Goal: Task Accomplishment & Management: Manage account settings

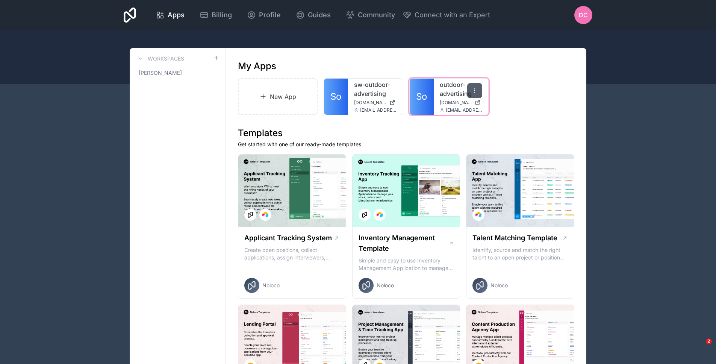
click at [471, 92] on div at bounding box center [474, 90] width 15 height 15
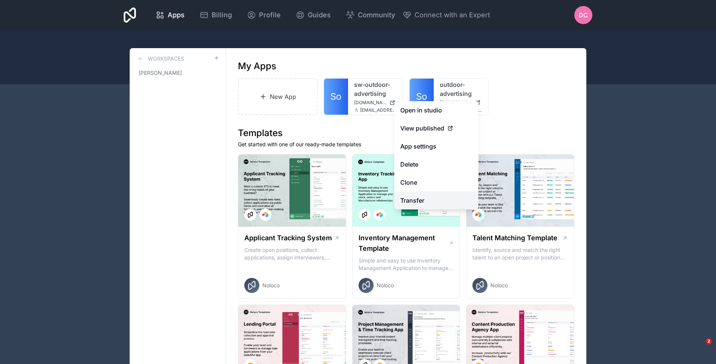
click at [443, 193] on link "Transfer" at bounding box center [436, 200] width 84 height 18
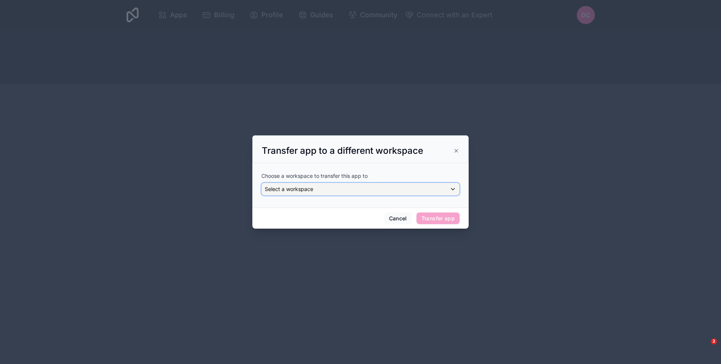
click at [440, 191] on div "Select a workspace" at bounding box center [361, 189] width 198 height 12
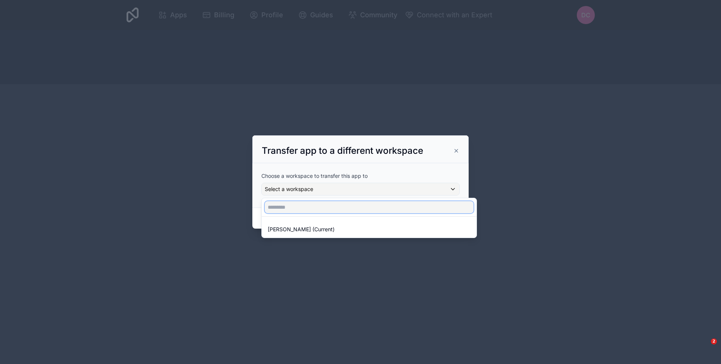
click at [425, 203] on input "text" at bounding box center [369, 207] width 209 height 12
click at [446, 187] on div at bounding box center [360, 182] width 216 height 94
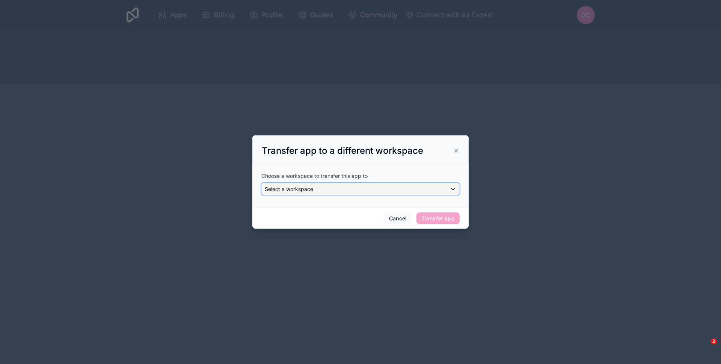
click at [442, 189] on div "Select a workspace" at bounding box center [361, 189] width 198 height 12
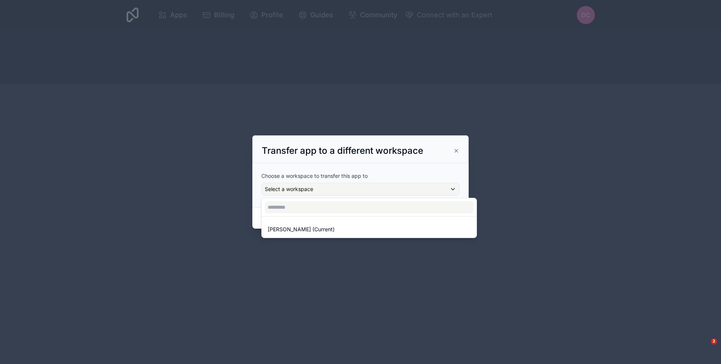
click at [442, 189] on div at bounding box center [360, 182] width 216 height 94
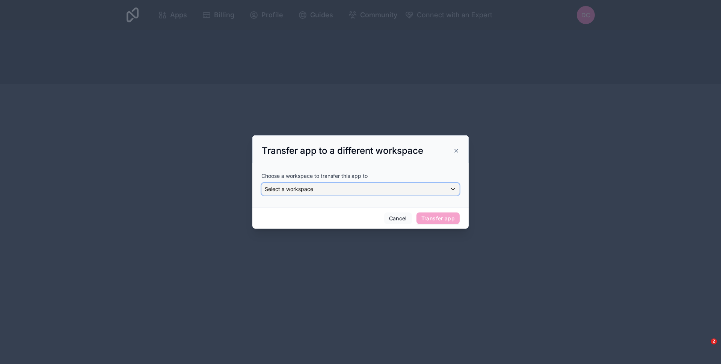
click at [442, 189] on div "Select a workspace" at bounding box center [361, 189] width 198 height 12
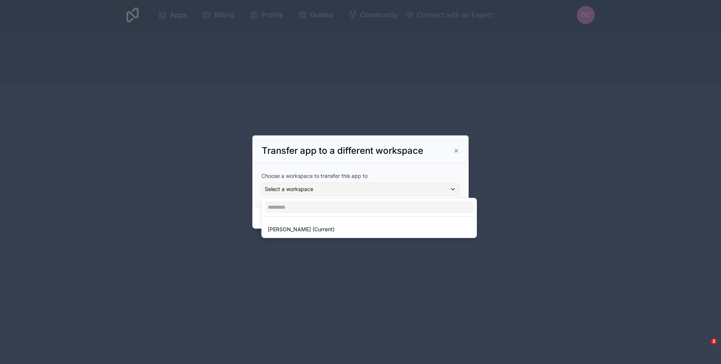
click at [442, 189] on div at bounding box center [360, 182] width 216 height 94
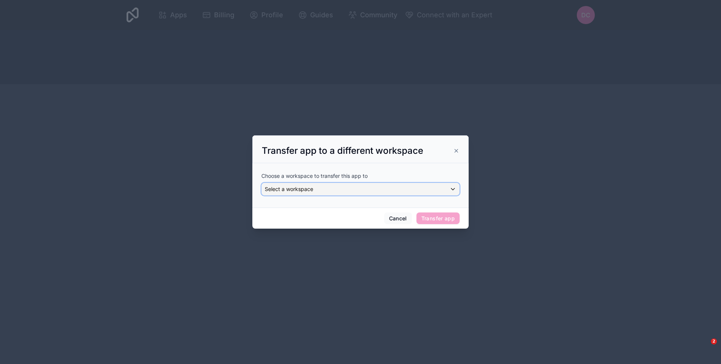
click at [442, 189] on div "Select a workspace" at bounding box center [361, 189] width 198 height 12
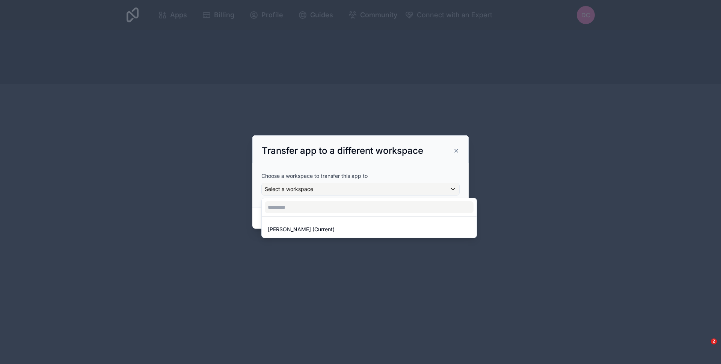
click at [405, 172] on div at bounding box center [360, 182] width 216 height 94
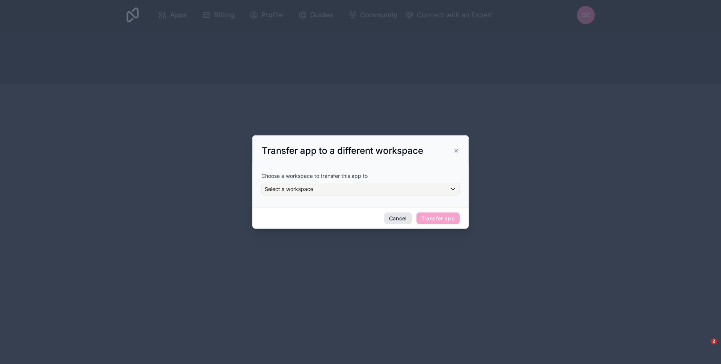
click at [402, 213] on button "Cancel" at bounding box center [398, 218] width 28 height 12
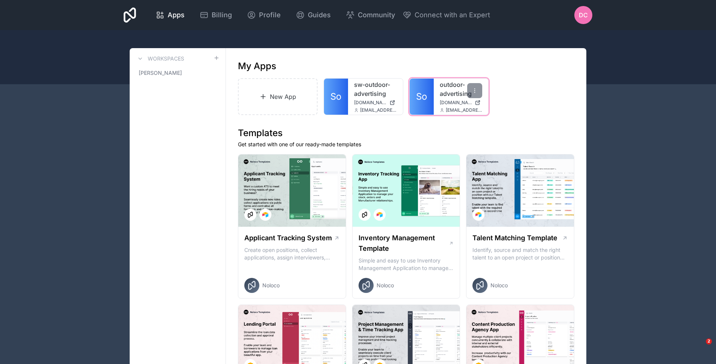
click at [431, 106] on link "So" at bounding box center [421, 97] width 24 height 36
click at [476, 93] on icon at bounding box center [474, 91] width 6 height 6
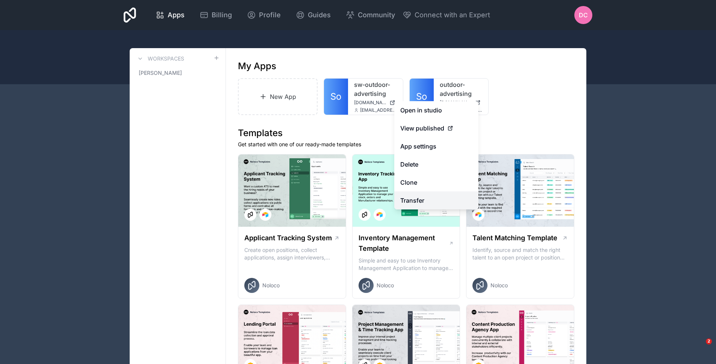
click at [436, 196] on link "Transfer" at bounding box center [436, 200] width 84 height 18
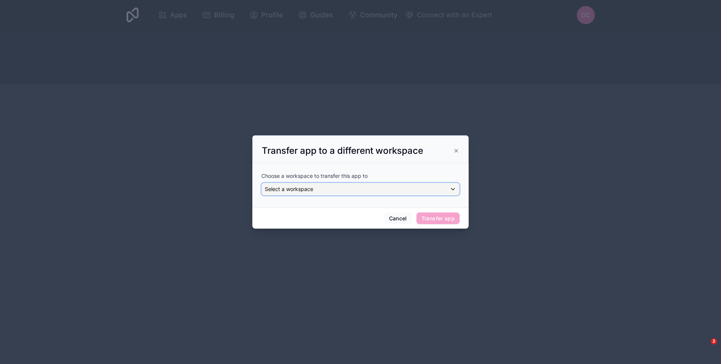
click at [433, 191] on div "Select a workspace" at bounding box center [361, 189] width 198 height 12
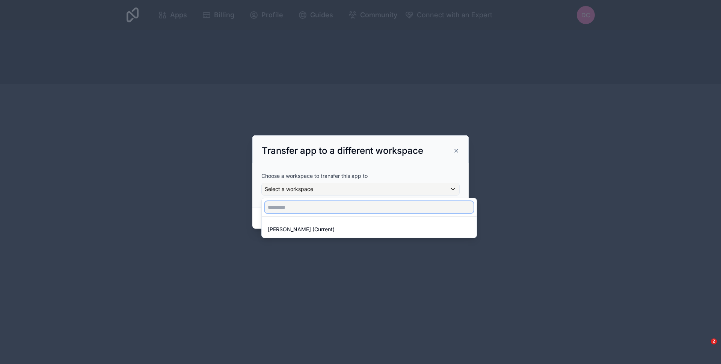
click at [399, 209] on input "text" at bounding box center [369, 207] width 209 height 12
type input "***"
click at [402, 178] on div at bounding box center [360, 182] width 216 height 94
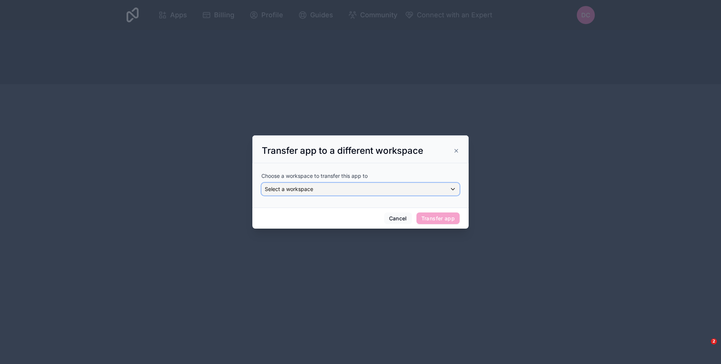
click at [402, 188] on div "Select a workspace" at bounding box center [361, 189] width 198 height 12
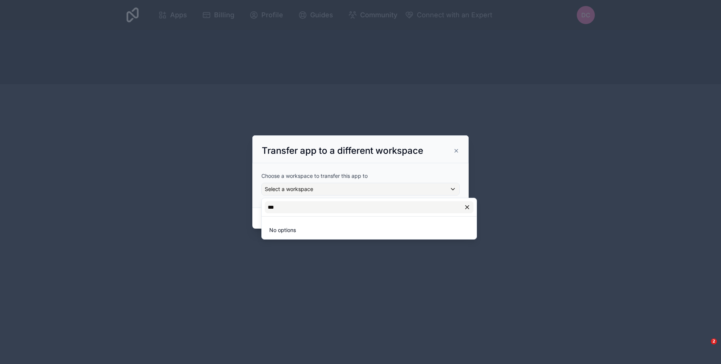
click at [402, 188] on div at bounding box center [360, 182] width 216 height 94
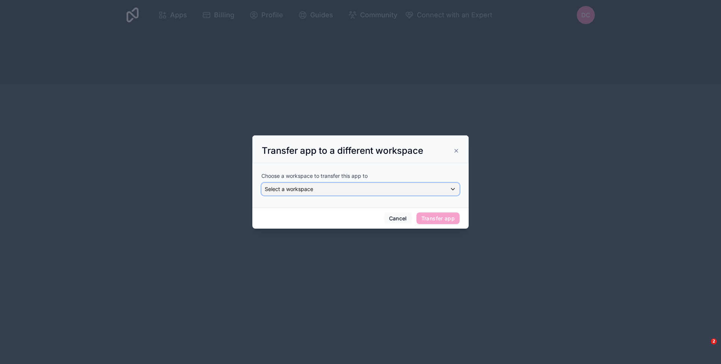
click at [407, 192] on div "Select a workspace" at bounding box center [361, 189] width 198 height 12
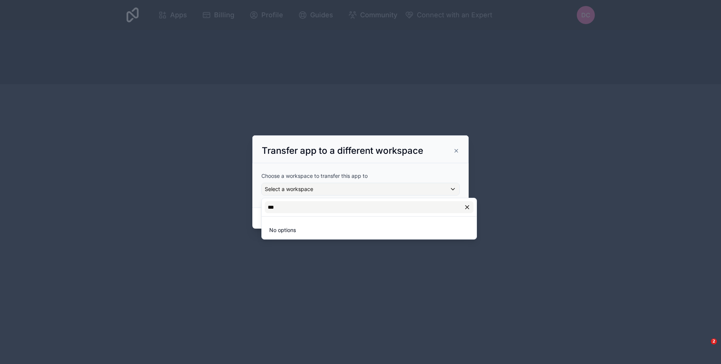
click at [407, 192] on div at bounding box center [360, 182] width 216 height 94
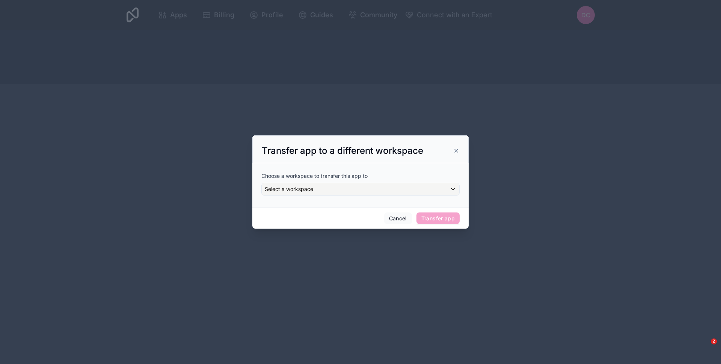
click at [455, 153] on icon at bounding box center [456, 151] width 6 height 6
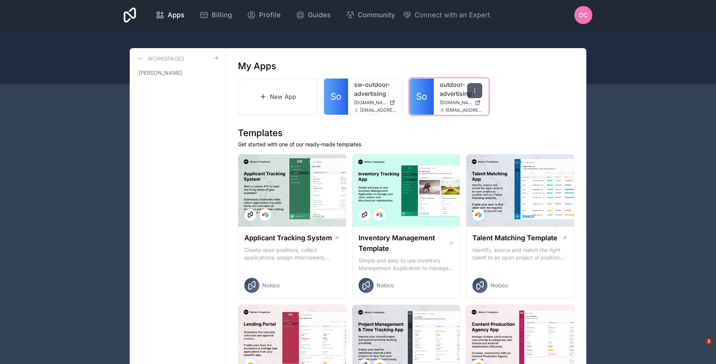
click at [473, 96] on div at bounding box center [474, 90] width 15 height 15
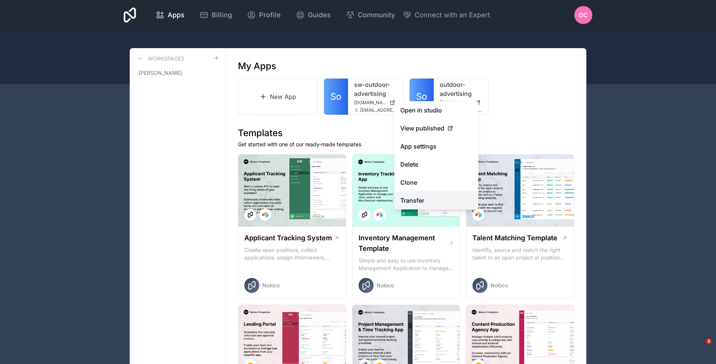
click at [440, 195] on link "Transfer" at bounding box center [436, 200] width 84 height 18
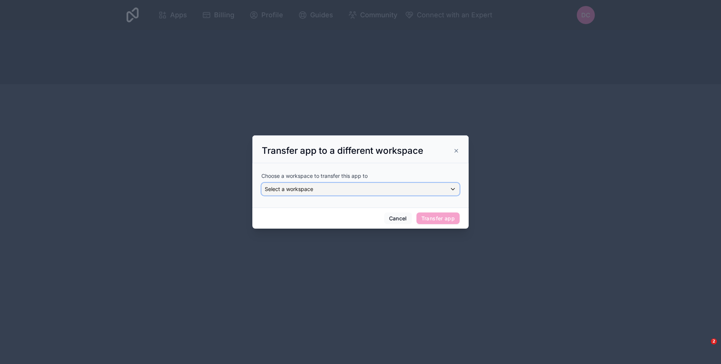
click at [425, 183] on div "Select a workspace" at bounding box center [361, 189] width 198 height 12
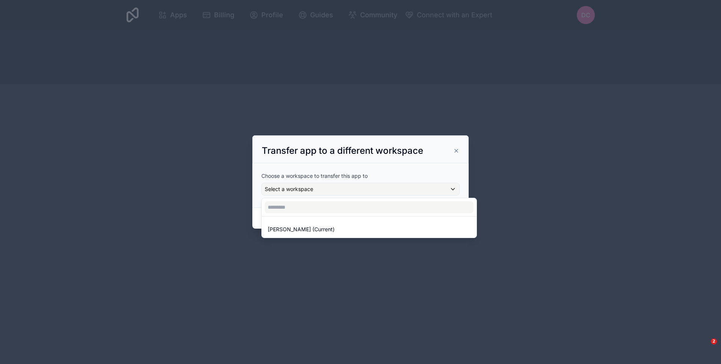
click at [455, 152] on div at bounding box center [360, 182] width 216 height 94
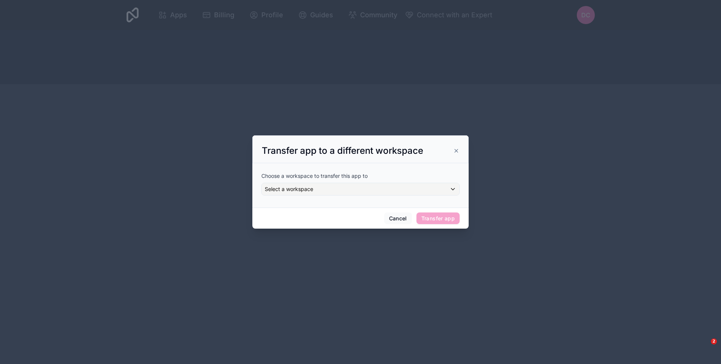
click at [455, 152] on icon at bounding box center [456, 150] width 3 height 3
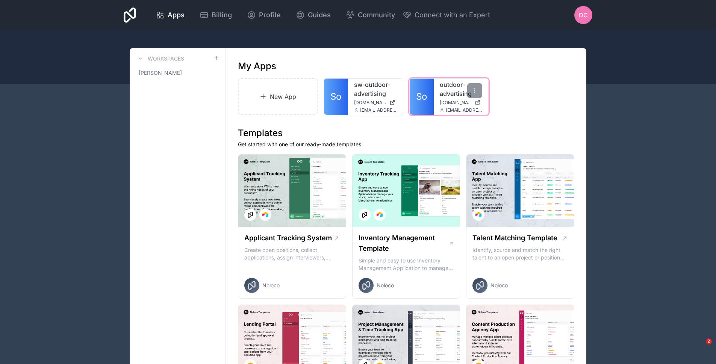
click at [420, 104] on link "So" at bounding box center [421, 97] width 24 height 36
click at [213, 75] on icon at bounding box center [213, 73] width 5 height 5
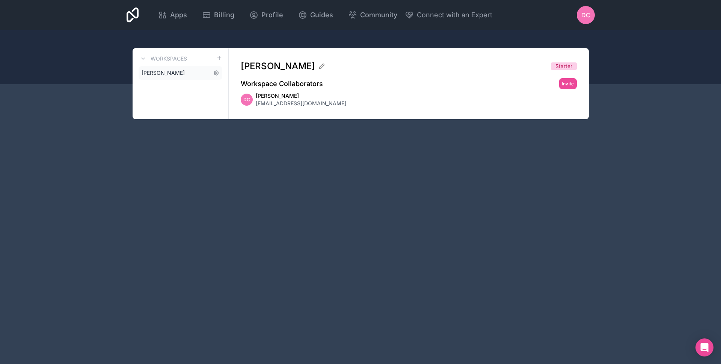
click at [197, 71] on link "[PERSON_NAME]" at bounding box center [181, 73] width 84 height 14
click at [160, 62] on h3 "Workspaces" at bounding box center [169, 59] width 36 height 8
click at [80, 100] on div "Apps Billing Profile Guides Community Connect with an Expert DC Billing Profile…" at bounding box center [360, 182] width 721 height 364
click at [582, 16] on span "DC" at bounding box center [586, 15] width 9 height 9
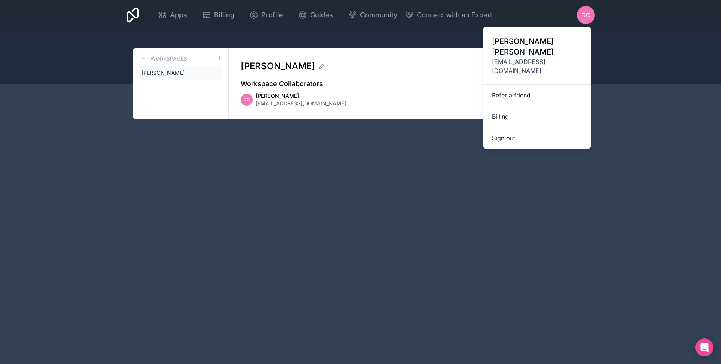
click at [553, 14] on div "Apps Billing Profile Guides Community Connect with an Expert DC Billing Profile…" at bounding box center [361, 15] width 480 height 30
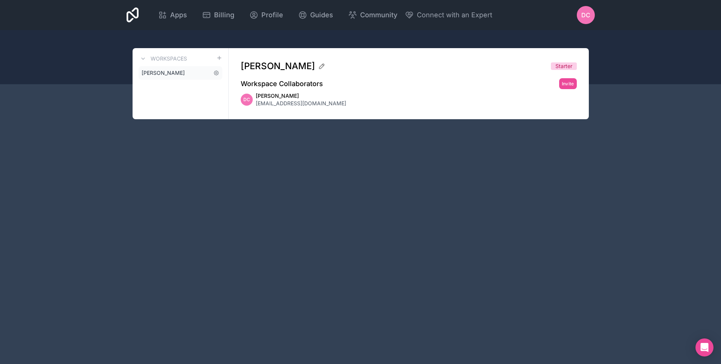
click at [189, 74] on link "[PERSON_NAME]" at bounding box center [181, 73] width 84 height 14
click at [220, 72] on link "[PERSON_NAME]" at bounding box center [181, 73] width 84 height 14
